Goal: Find specific page/section: Find specific page/section

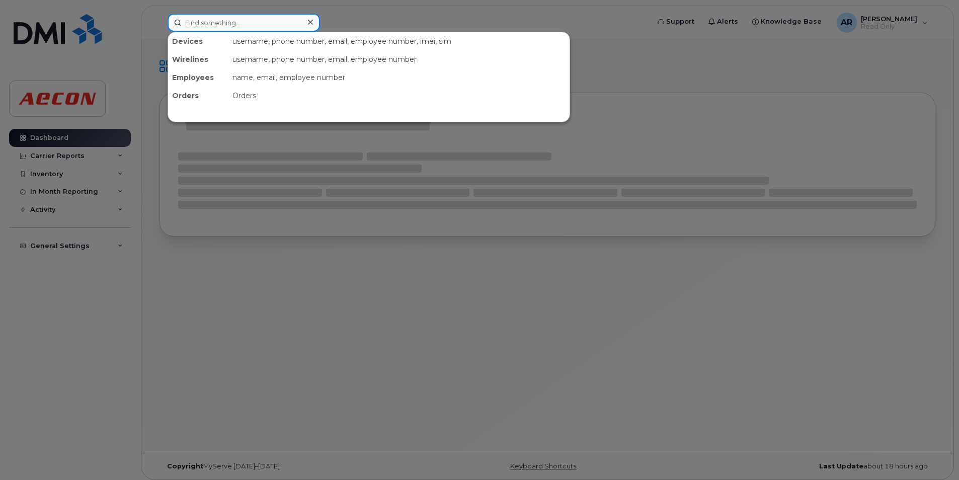
click at [228, 25] on input at bounding box center [244, 23] width 152 height 18
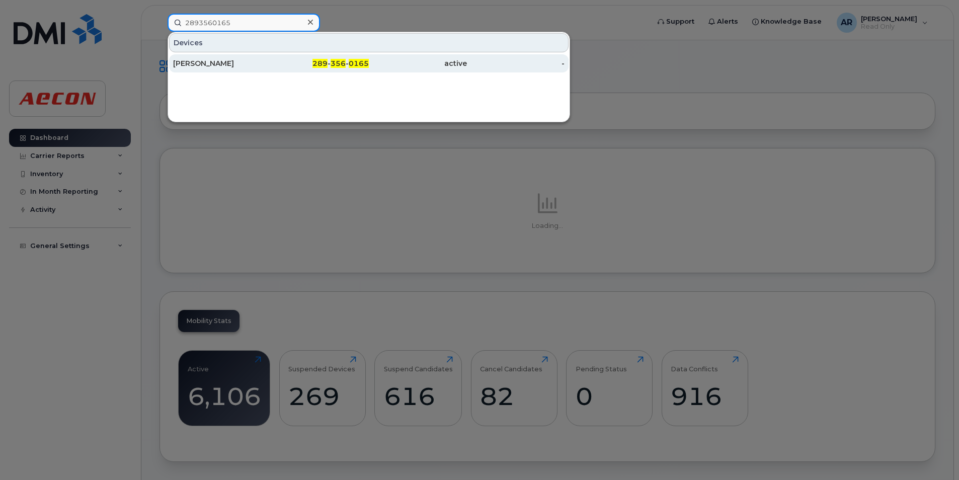
type input "2893560165"
click at [247, 67] on div "[PERSON_NAME]" at bounding box center [222, 63] width 98 height 10
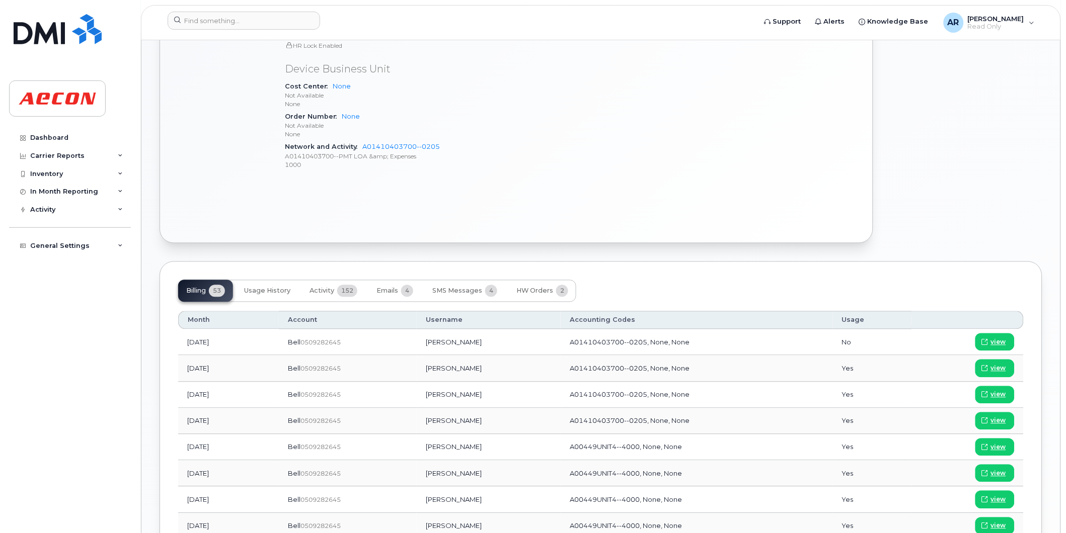
scroll to position [559, 0]
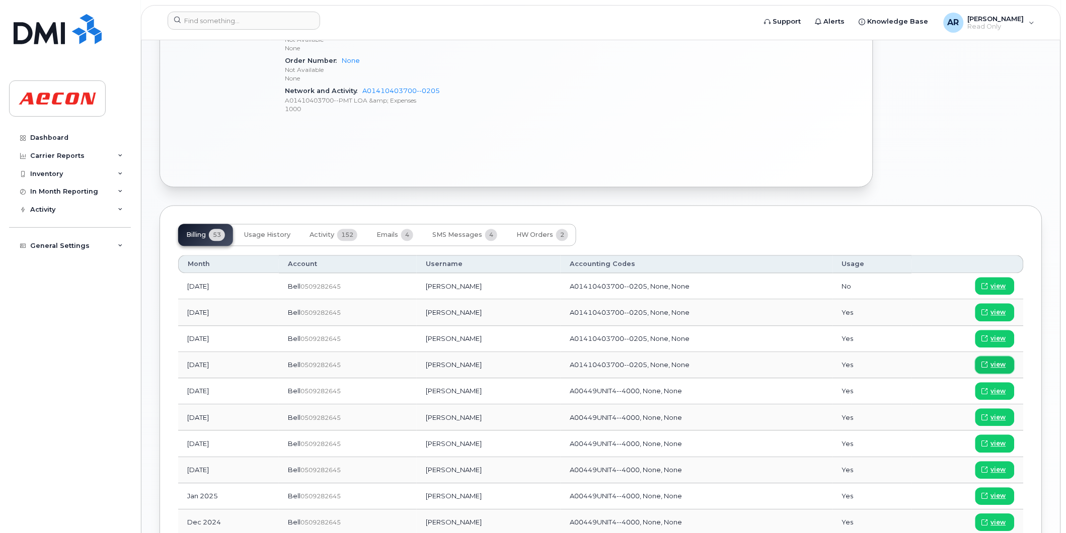
click at [999, 365] on span "view" at bounding box center [998, 365] width 15 height 9
